Goal: Answer question/provide support

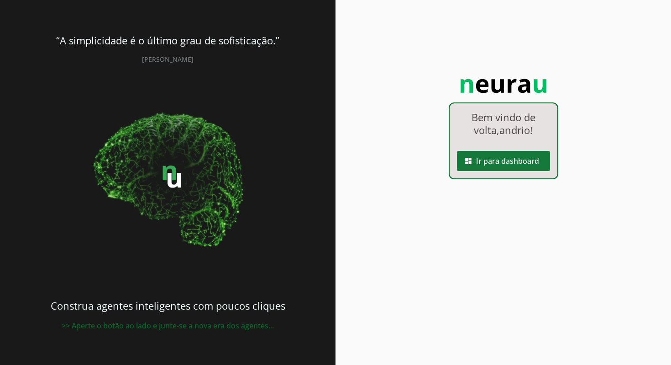
click at [518, 162] on span at bounding box center [503, 161] width 93 height 22
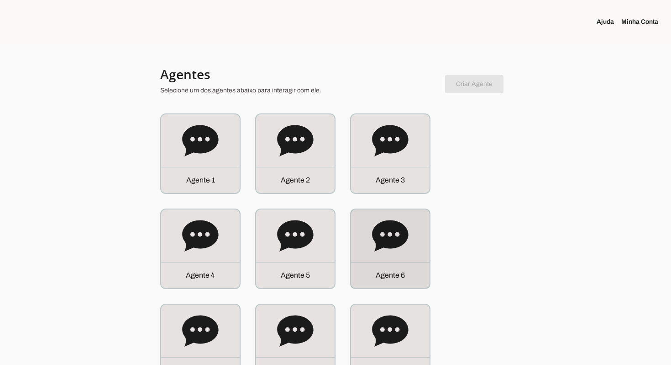
click at [396, 233] on icon at bounding box center [390, 235] width 37 height 37
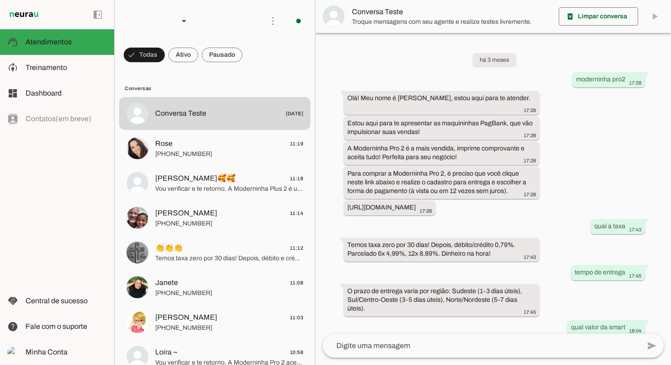
scroll to position [295, 0]
